Goal: Navigation & Orientation: Find specific page/section

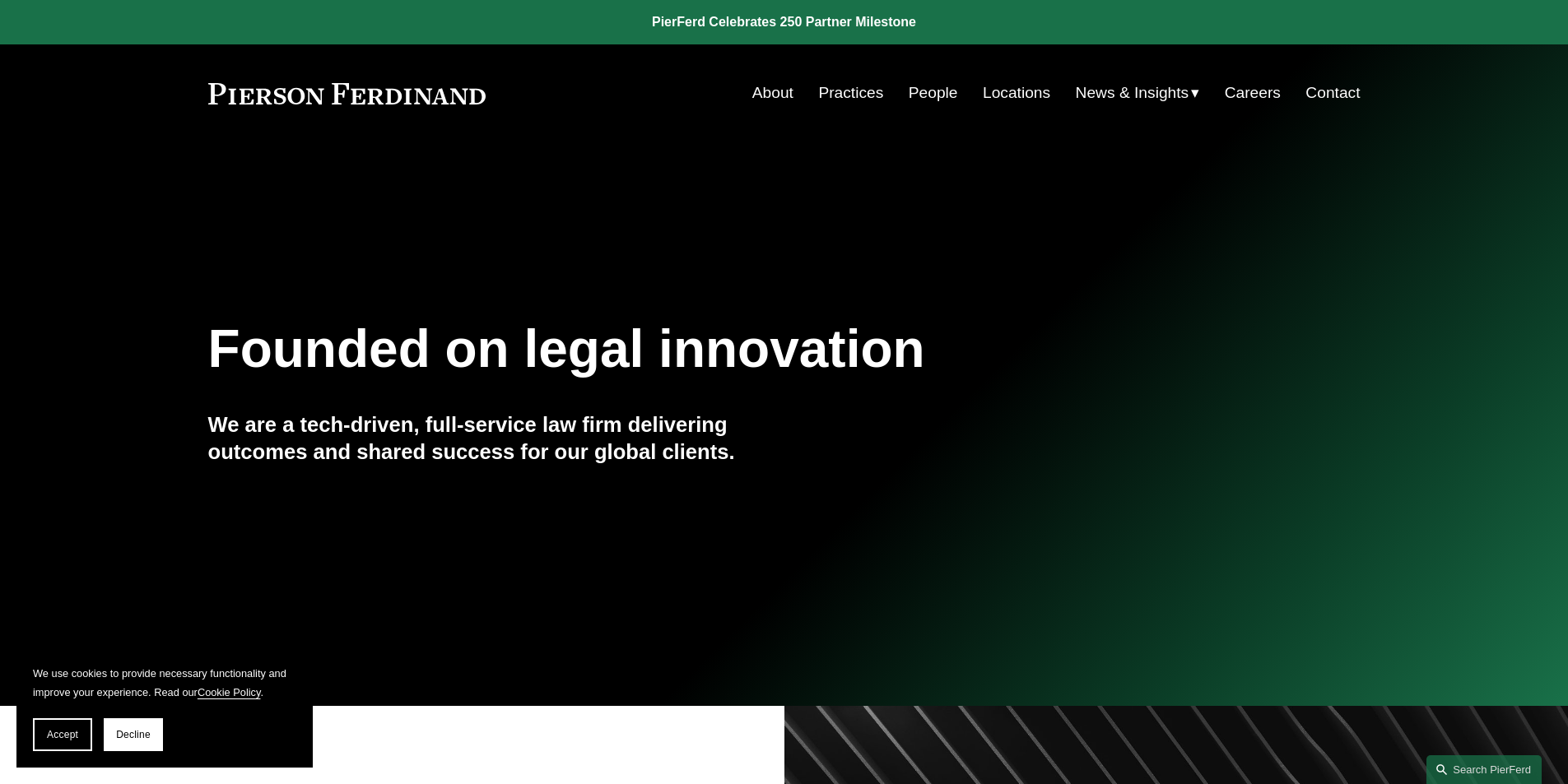
click at [915, 89] on link "People" at bounding box center [933, 93] width 49 height 31
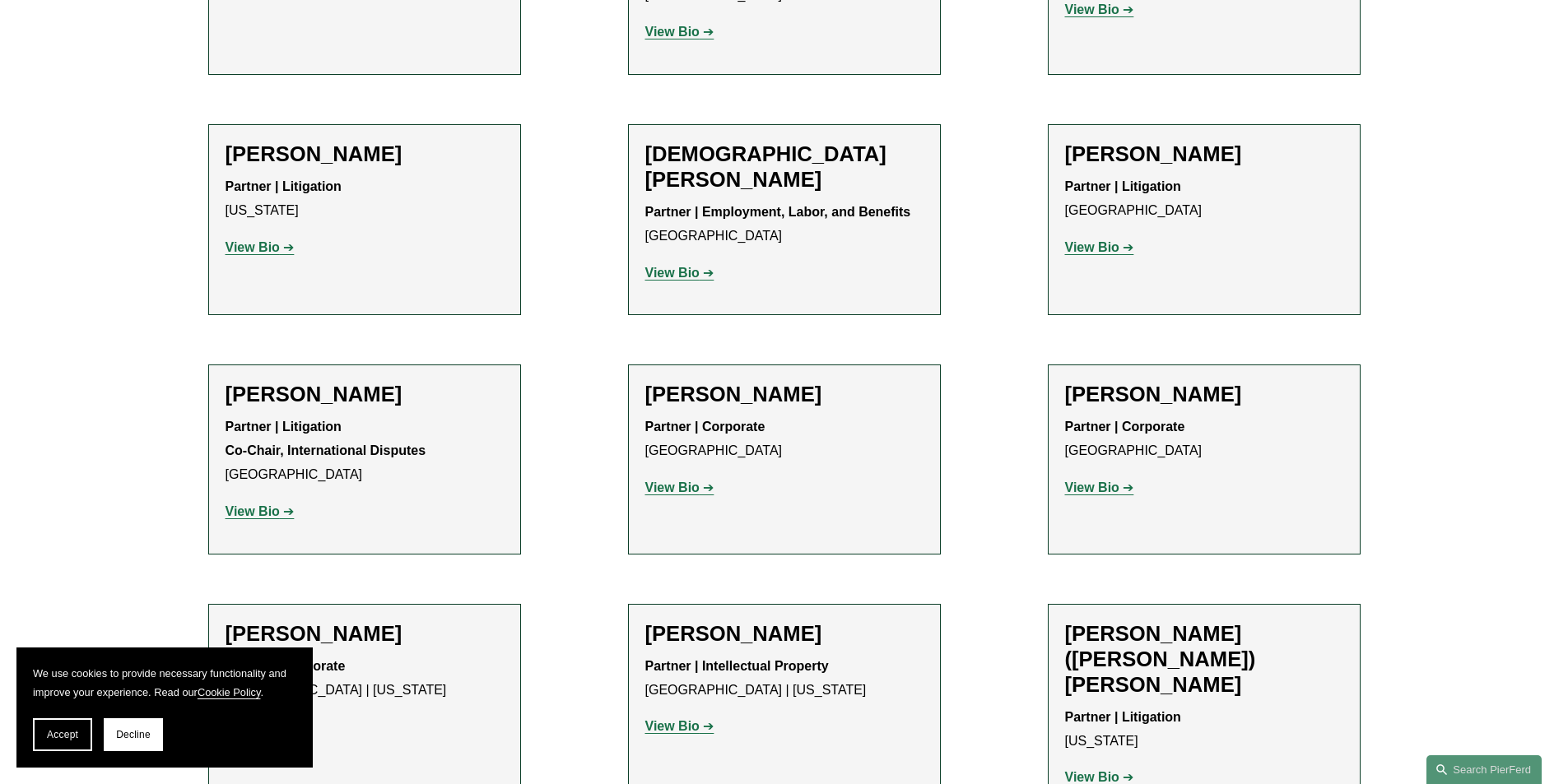
scroll to position [5101, 0]
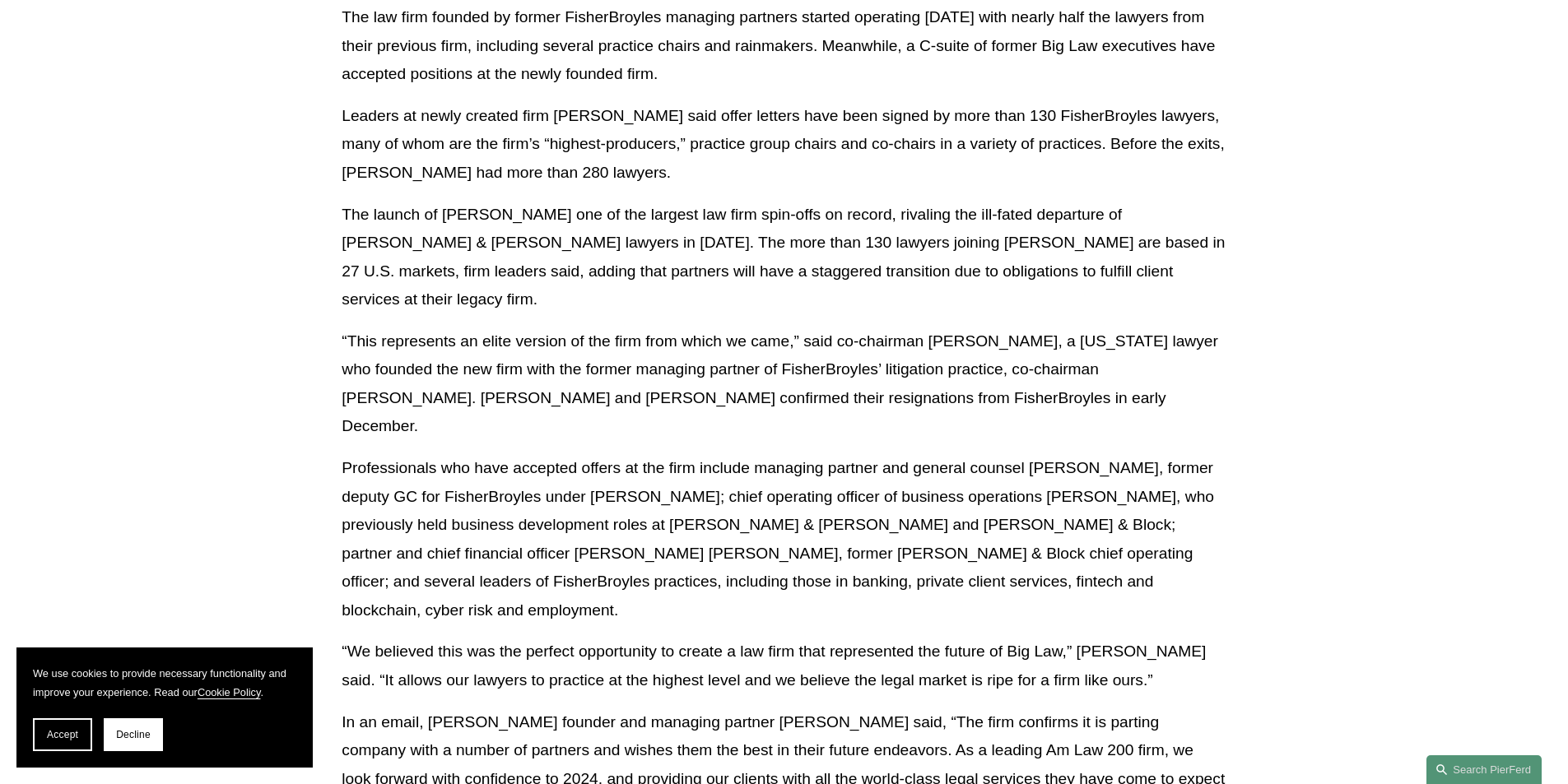
scroll to position [576, 0]
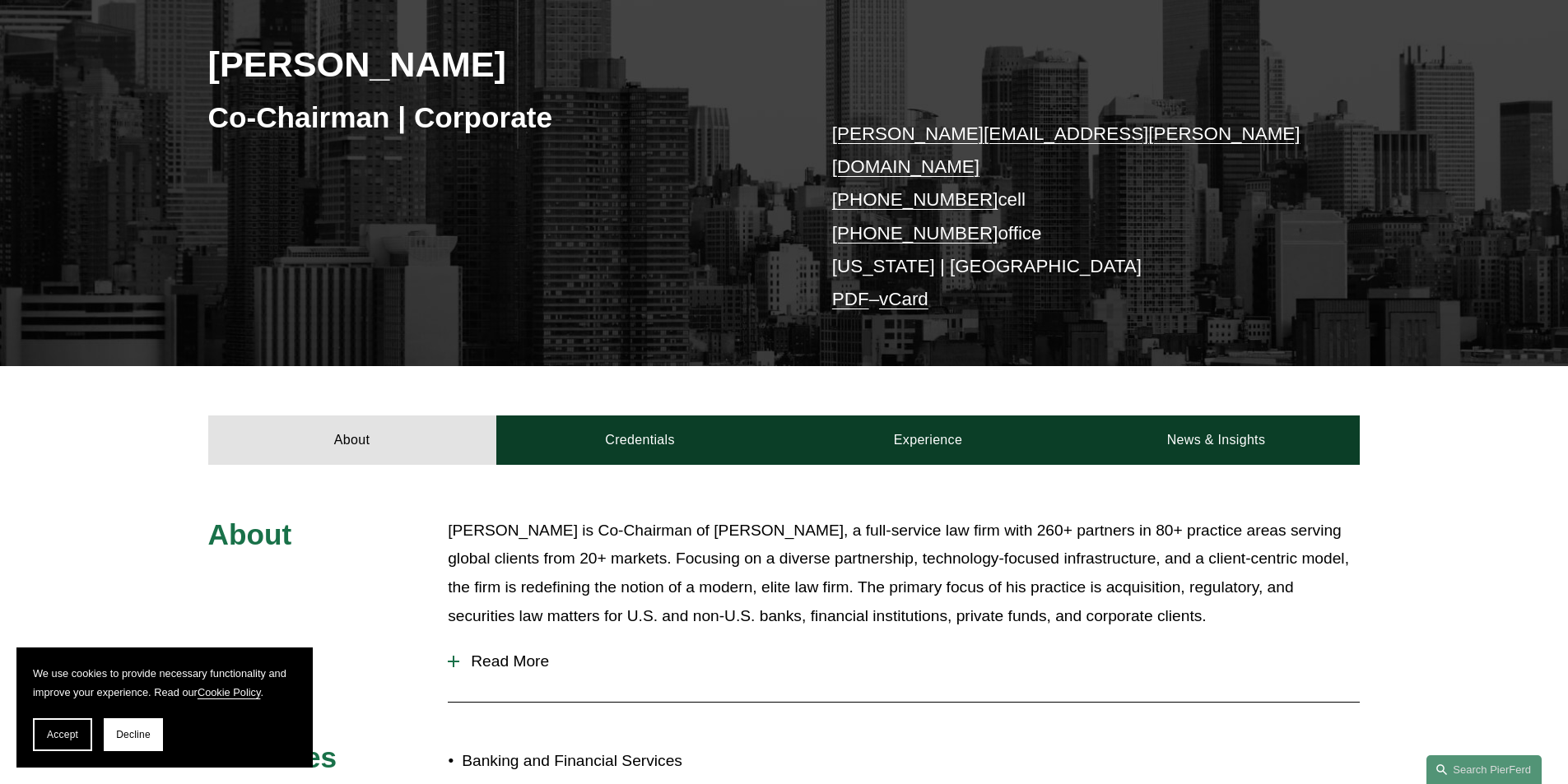
scroll to position [246, 0]
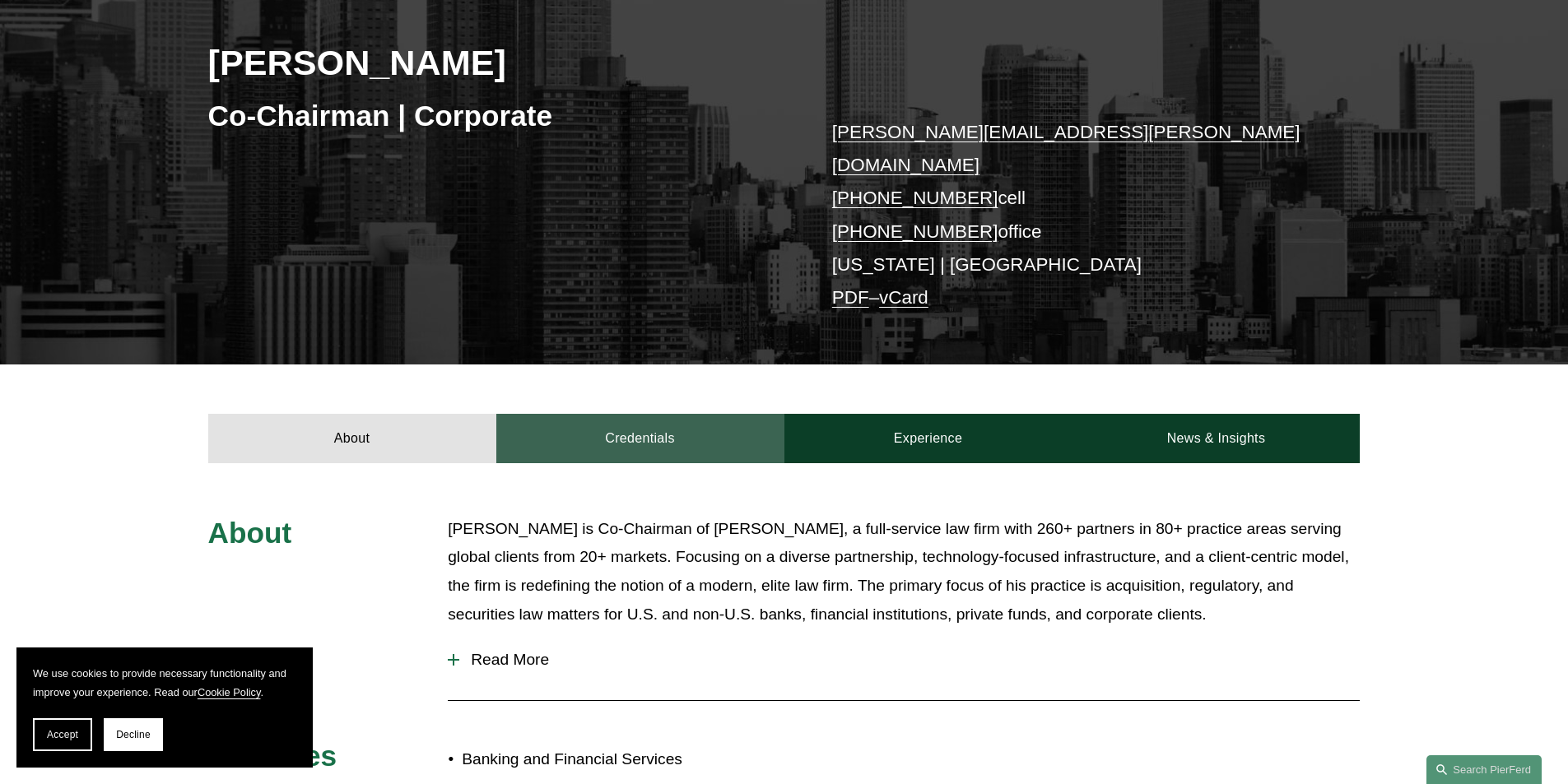
click at [632, 414] on link "Credentials" at bounding box center [640, 438] width 289 height 49
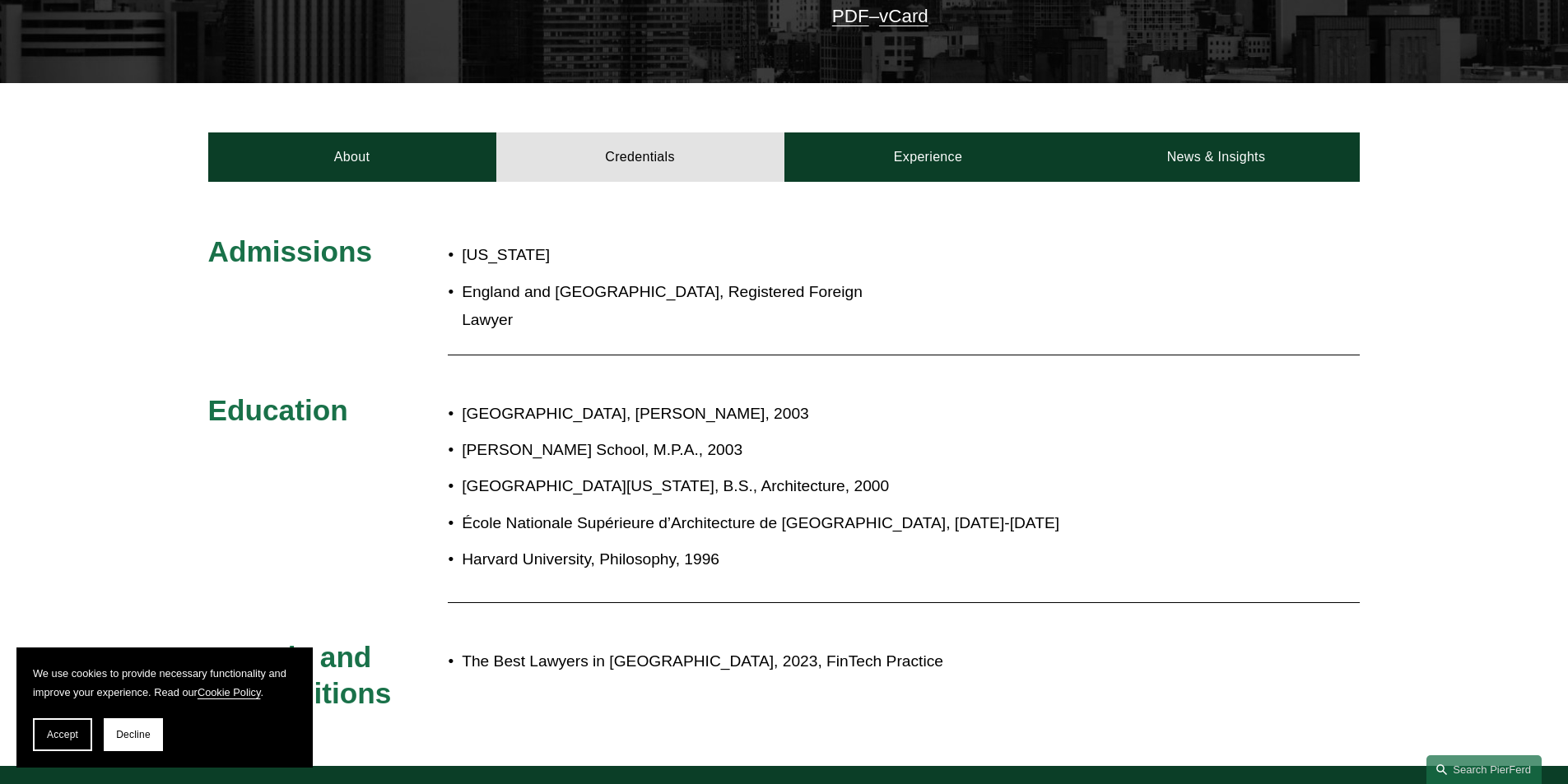
scroll to position [111, 0]
